Goal: Task Accomplishment & Management: Use online tool/utility

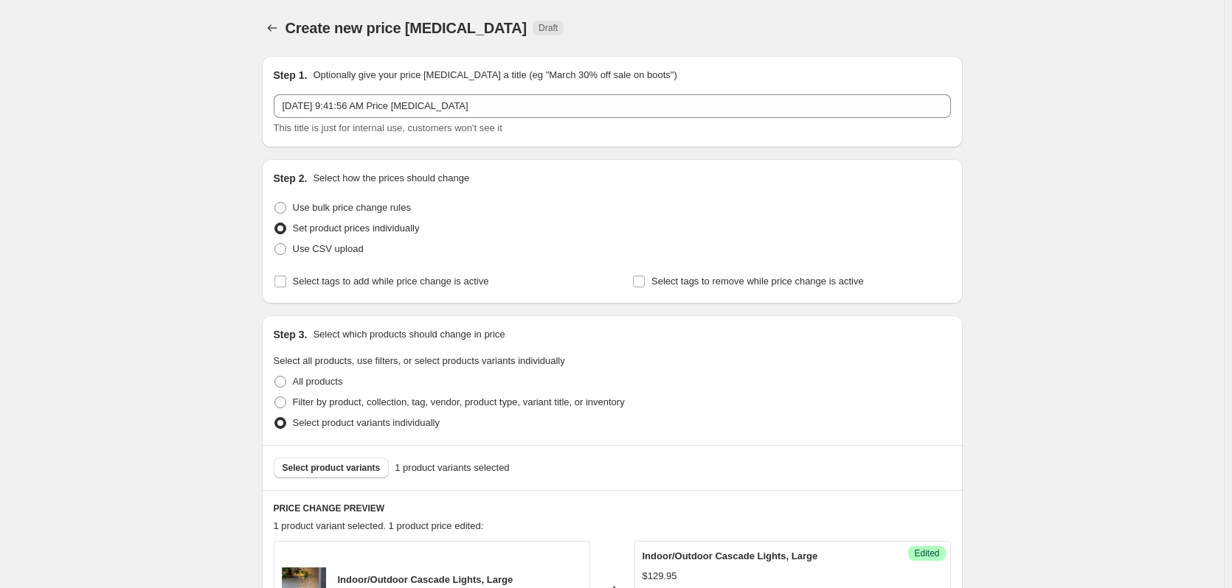
scroll to position [322, 0]
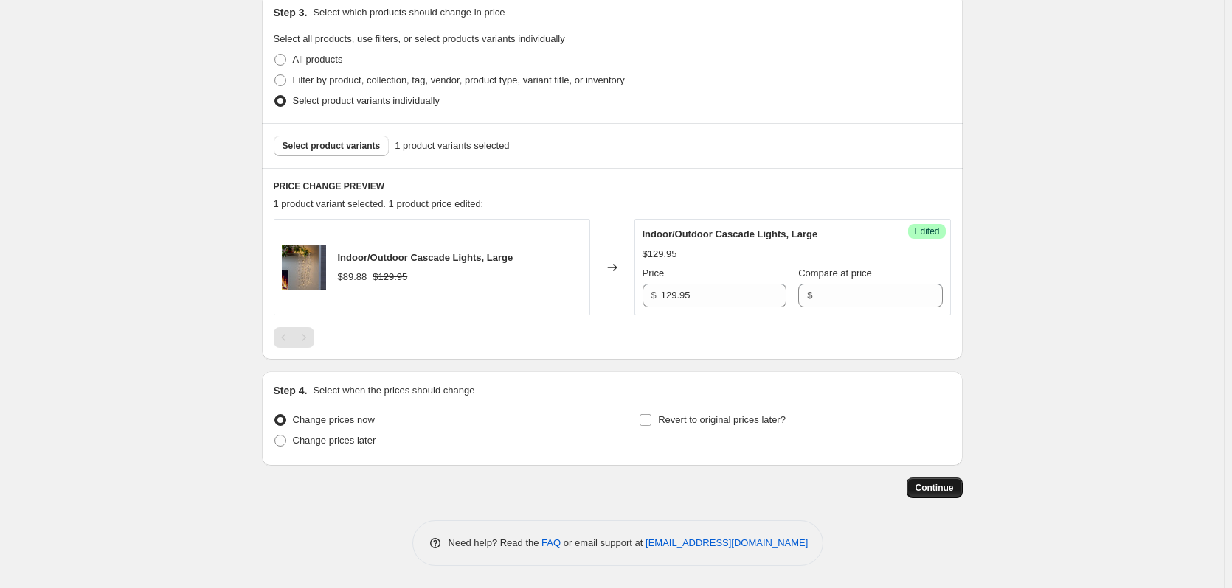
click at [942, 489] on span "Continue" at bounding box center [934, 488] width 38 height 12
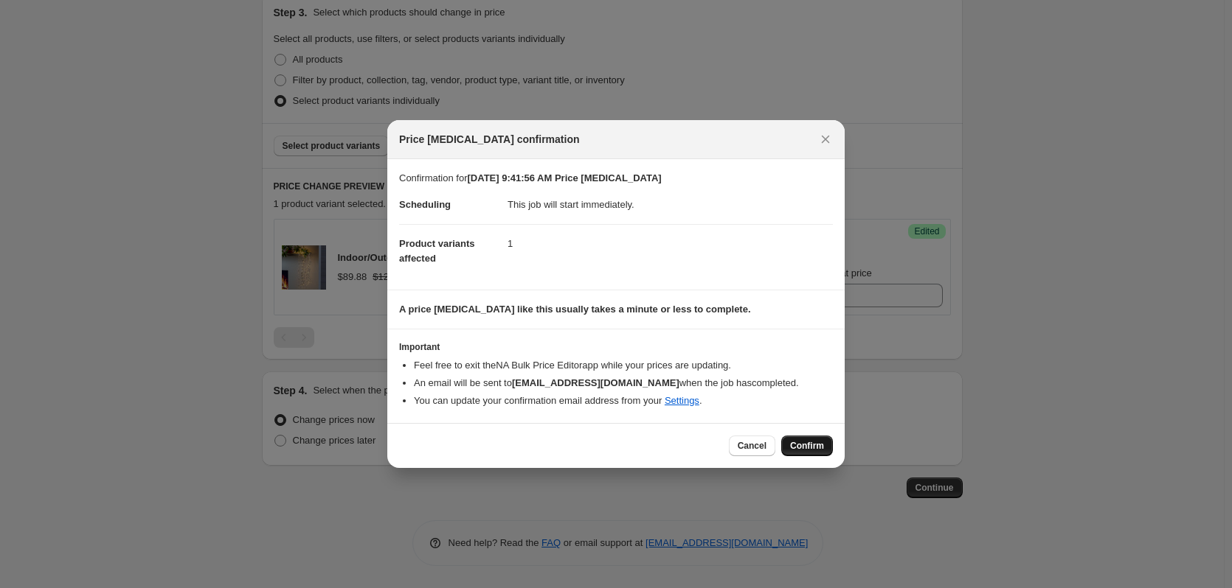
click at [795, 444] on span "Confirm" at bounding box center [807, 446] width 34 height 12
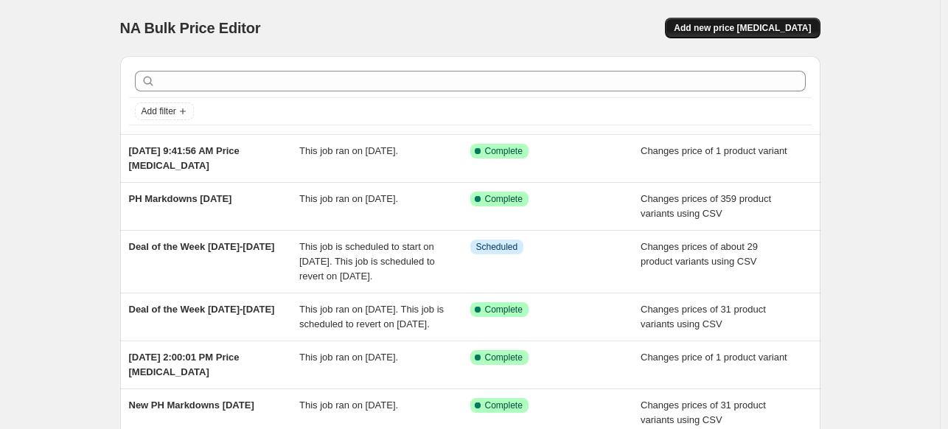
click at [736, 29] on span "Add new price [MEDICAL_DATA]" at bounding box center [742, 28] width 137 height 12
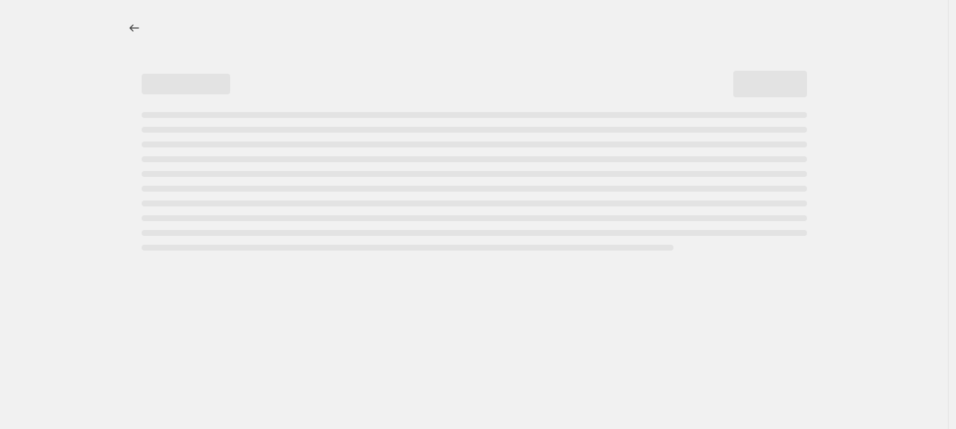
select select "percentage"
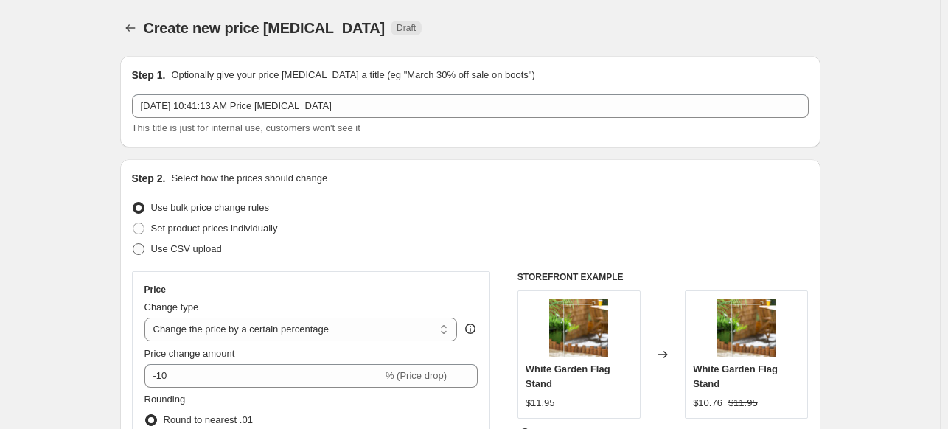
click at [142, 250] on span at bounding box center [139, 249] width 12 height 12
click at [133, 244] on input "Use CSV upload" at bounding box center [133, 243] width 1 height 1
radio input "true"
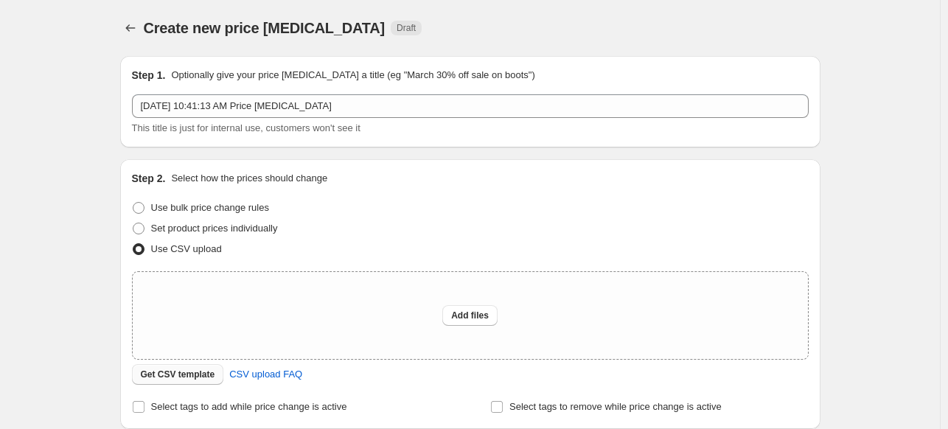
click at [203, 373] on span "Get CSV template" at bounding box center [178, 375] width 74 height 12
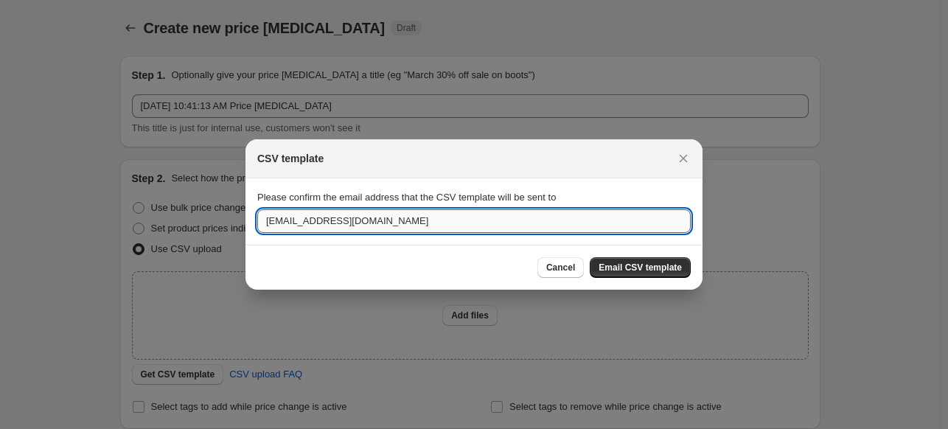
drag, startPoint x: 417, startPoint y: 221, endPoint x: 320, endPoint y: 221, distance: 97.3
click at [320, 221] on input "[EMAIL_ADDRESS][DOMAIN_NAME]" at bounding box center [474, 221] width 434 height 24
type input "m"
type input "[EMAIL_ADDRESS][DOMAIN_NAME]"
click at [636, 271] on span "Email CSV template" at bounding box center [640, 268] width 83 height 12
